Goal: Task Accomplishment & Management: Complete application form

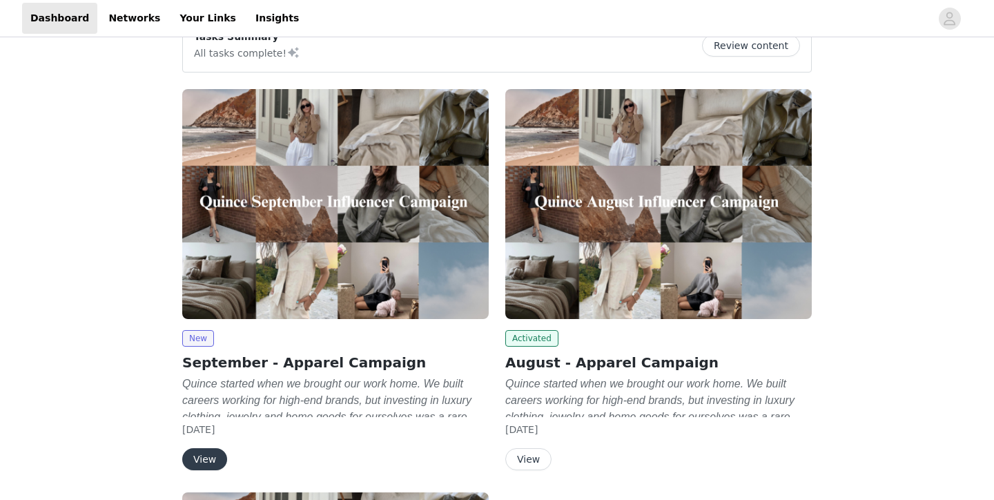
scroll to position [68, 0]
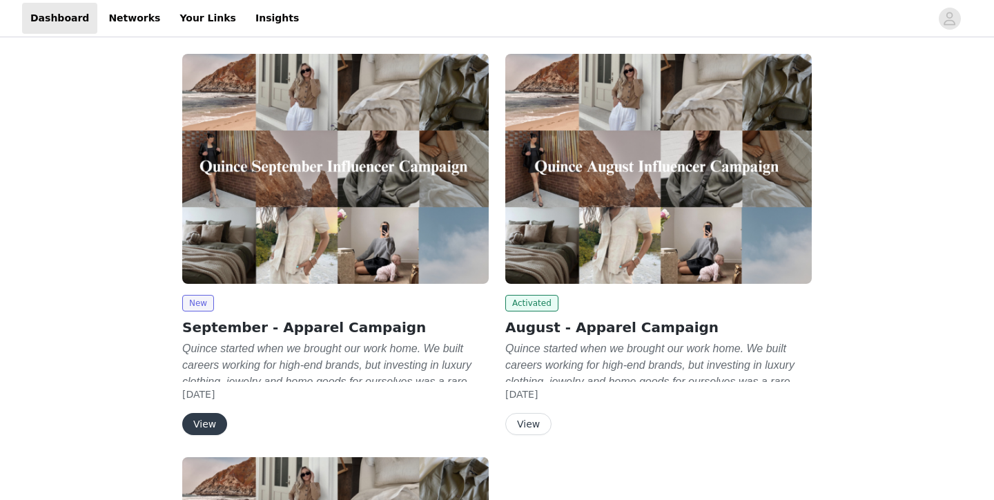
click at [215, 426] on button "View" at bounding box center [204, 424] width 45 height 22
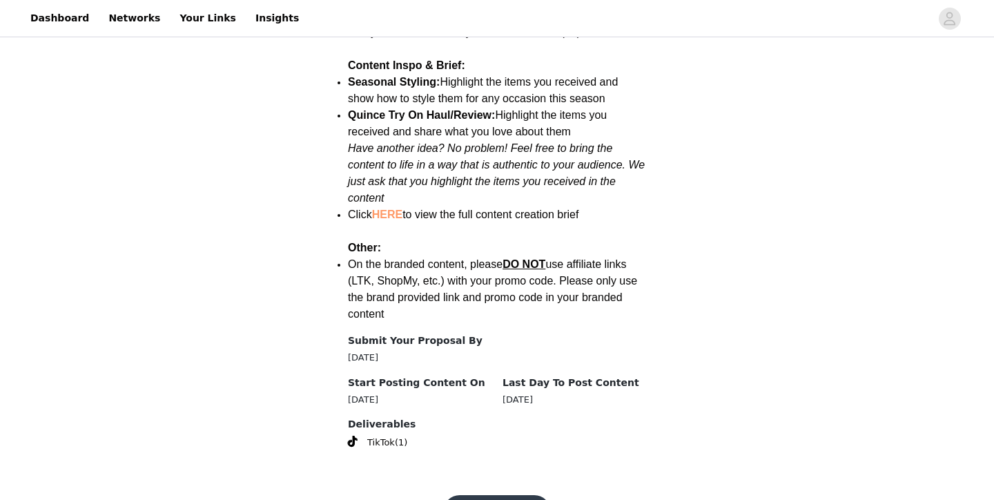
scroll to position [1803, 0]
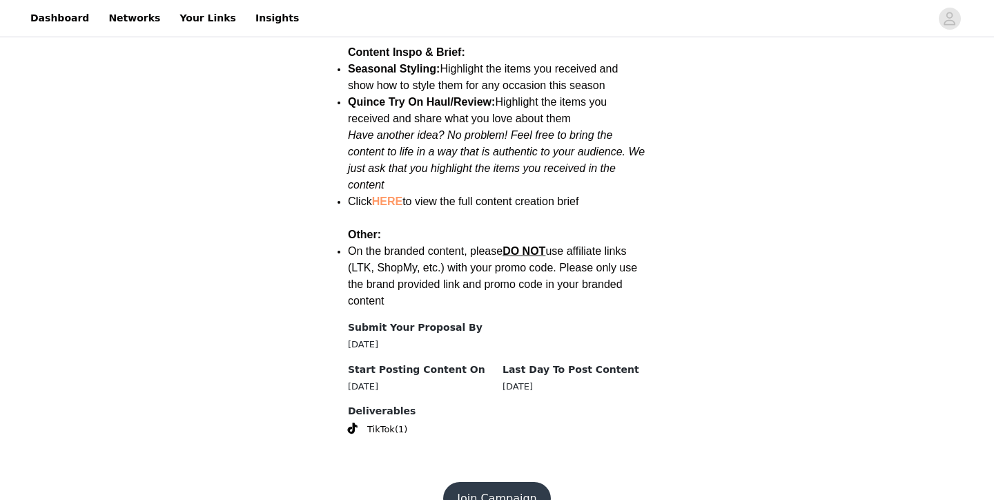
click at [468, 482] on button "Join Campaign" at bounding box center [496, 498] width 107 height 33
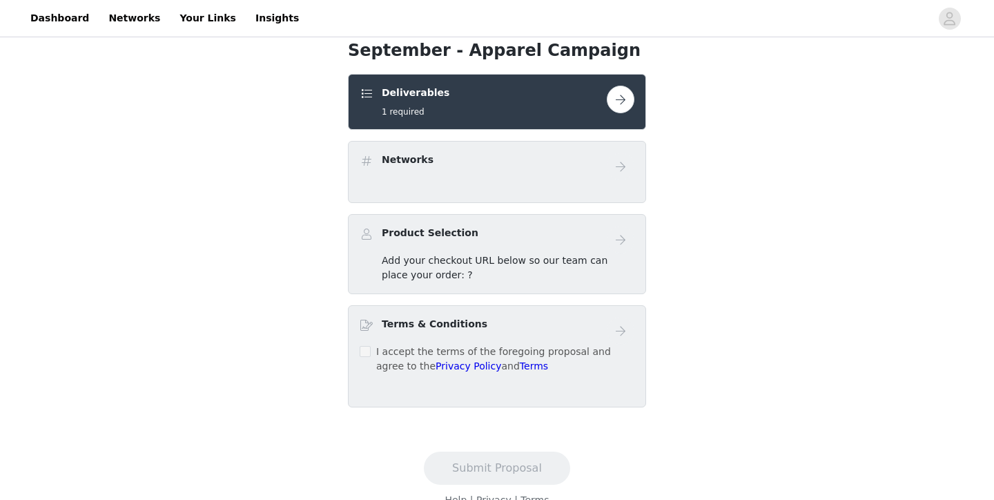
scroll to position [286, 0]
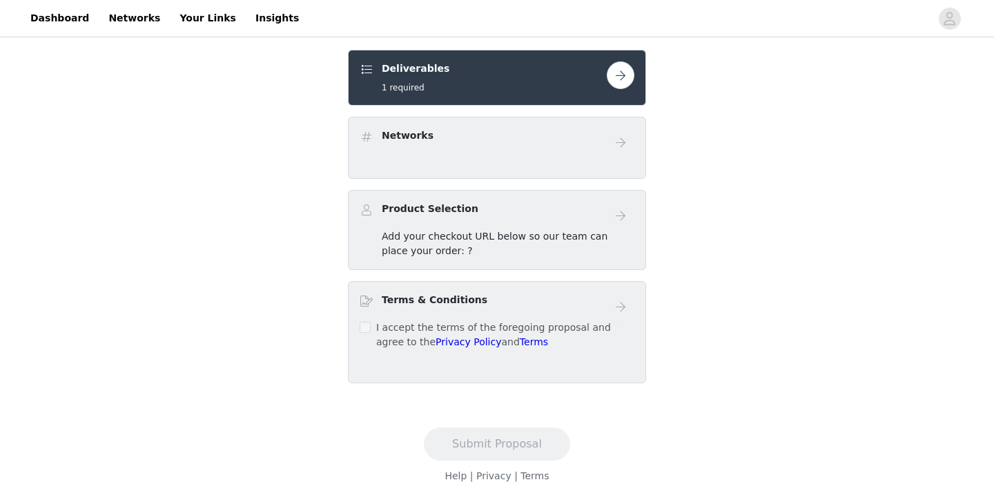
click at [627, 77] on button "button" at bounding box center [621, 75] width 28 height 28
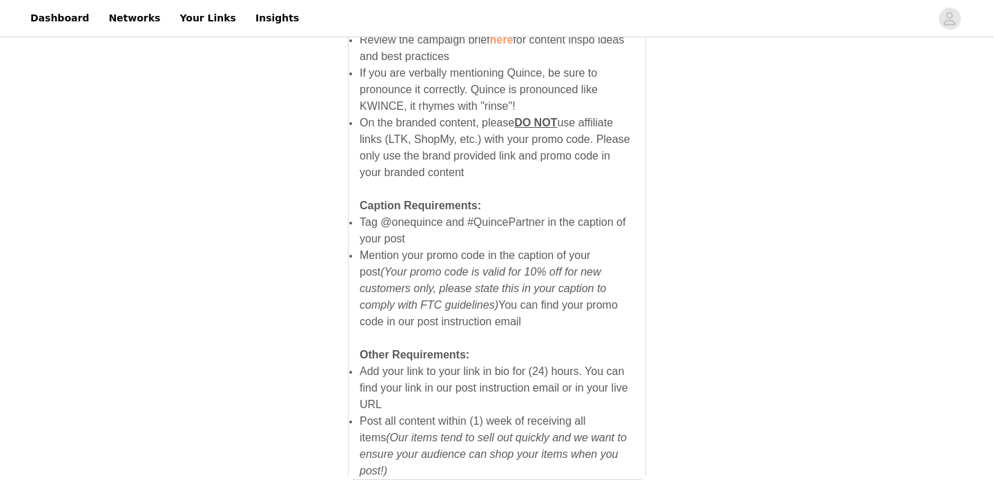
scroll to position [986, 0]
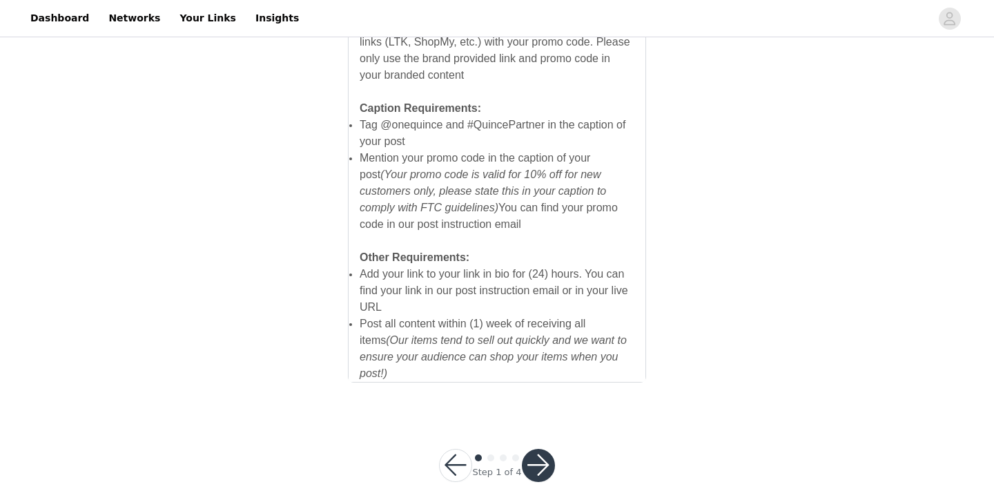
click at [534, 449] on button "button" at bounding box center [538, 465] width 33 height 33
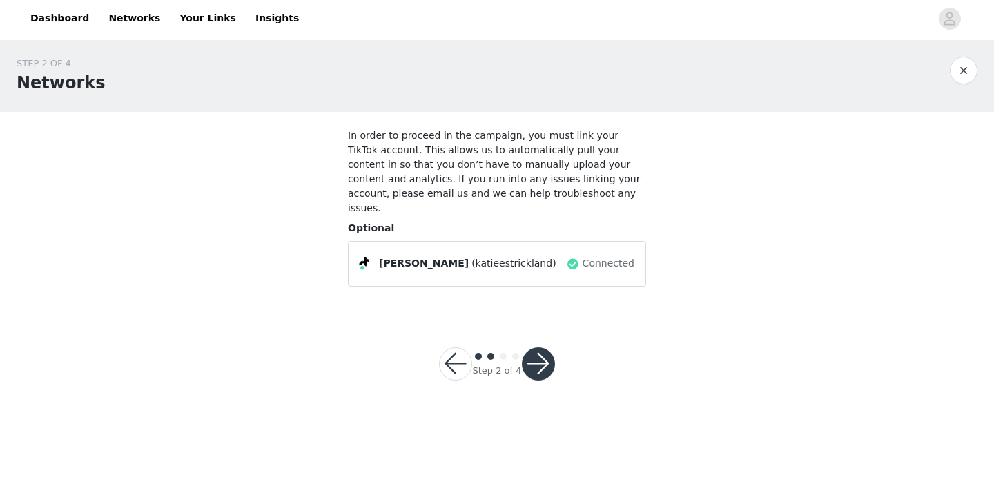
click at [537, 349] on button "button" at bounding box center [538, 363] width 33 height 33
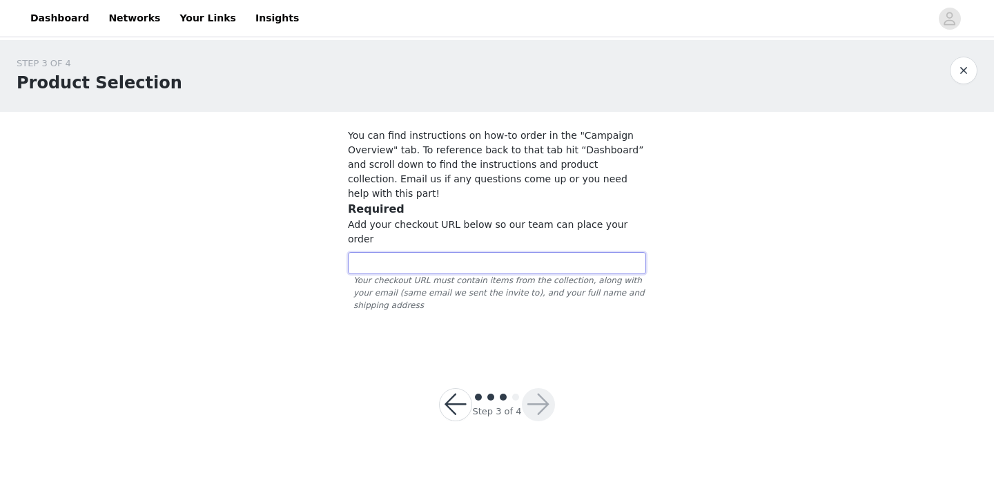
click at [414, 252] on input "text" at bounding box center [497, 263] width 298 height 22
paste input "https://www.quince.com/checkout?checkoutId=957cc824-66e4-4bc3-bd16-fb6d38653950…"
type input "https://www.quince.com/checkout?checkoutId=957cc824-66e4-4bc3-bd16-fb6d38653950…"
click at [532, 388] on button "button" at bounding box center [538, 404] width 33 height 33
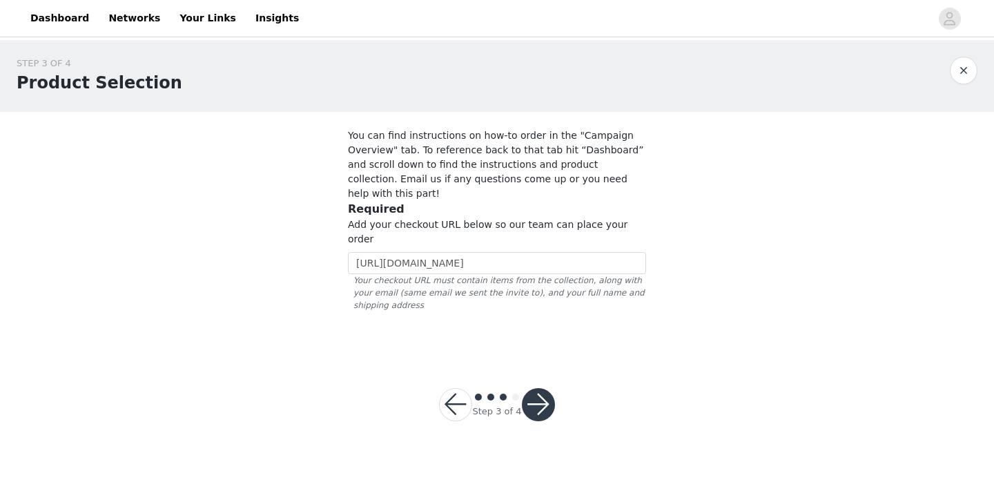
scroll to position [0, 0]
click at [644, 34] on div "Something went wrong, please try again or contact support Close" at bounding box center [497, 26] width 344 height 17
click at [646, 24] on link "Close" at bounding box center [656, 26] width 26 height 11
click at [543, 388] on button "button" at bounding box center [538, 404] width 33 height 33
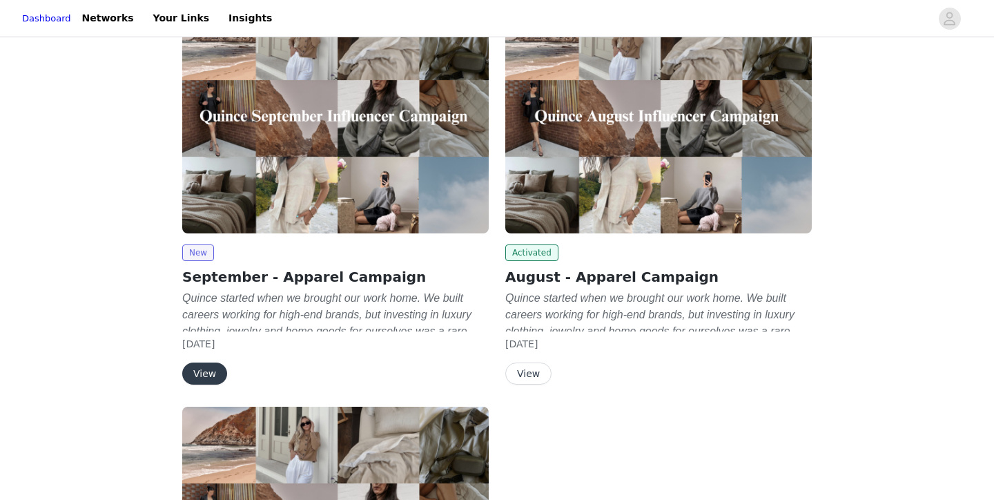
scroll to position [150, 0]
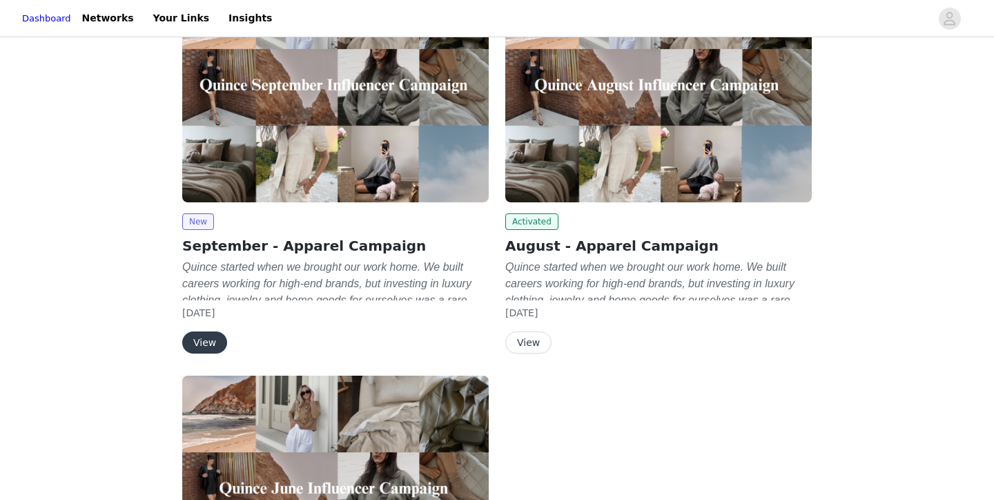
click at [209, 340] on button "View" at bounding box center [204, 342] width 45 height 22
